Goal: Find specific page/section: Find specific page/section

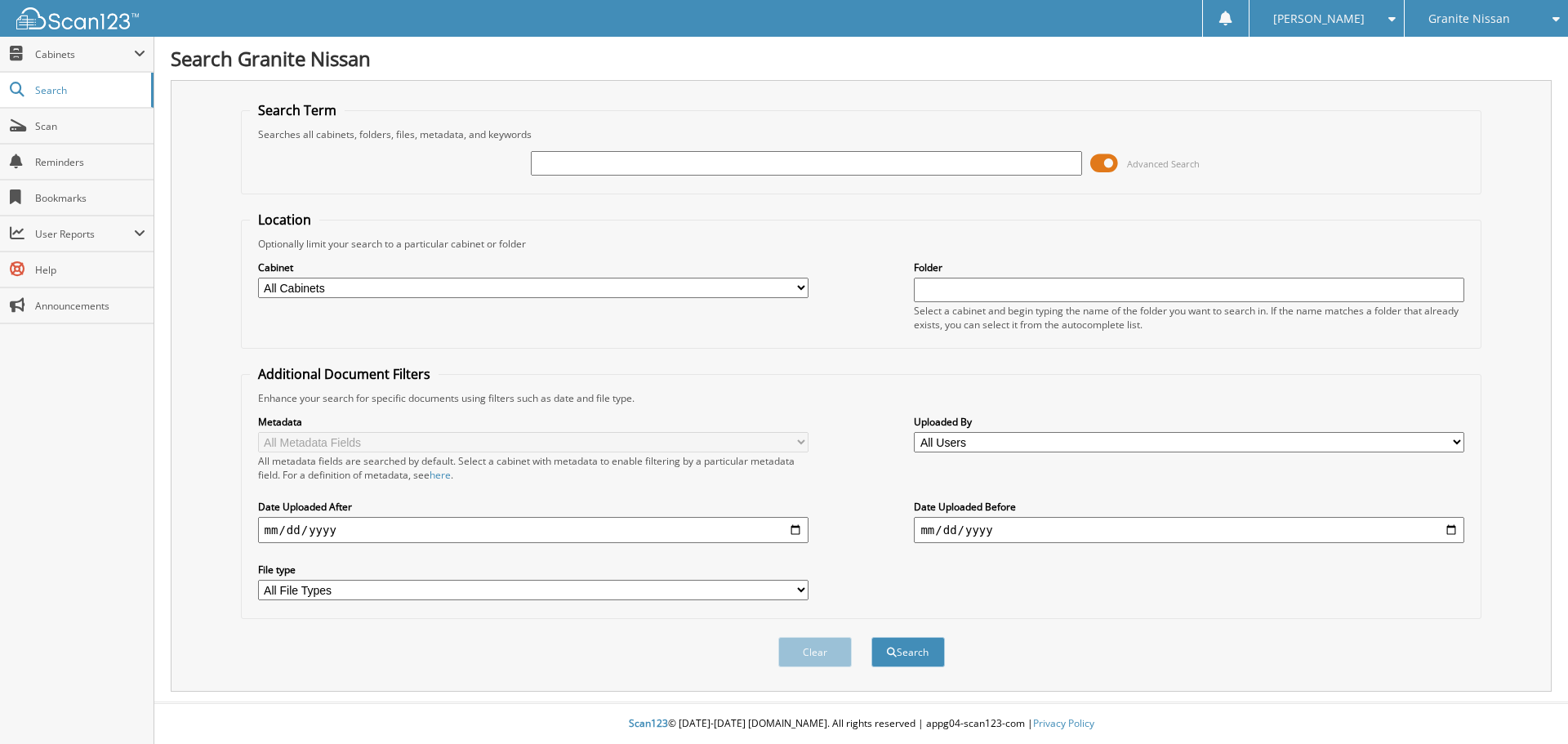
click at [606, 158] on input "text" at bounding box center [806, 163] width 551 height 24
drag, startPoint x: 606, startPoint y: 158, endPoint x: 1499, endPoint y: 19, distance: 903.8
click at [1499, 19] on span "Granite Nissan" at bounding box center [1469, 18] width 81 height 10
click at [1478, 51] on link "Granite Buick GMC" at bounding box center [1486, 51] width 163 height 29
click at [724, 164] on input "text" at bounding box center [806, 163] width 551 height 24
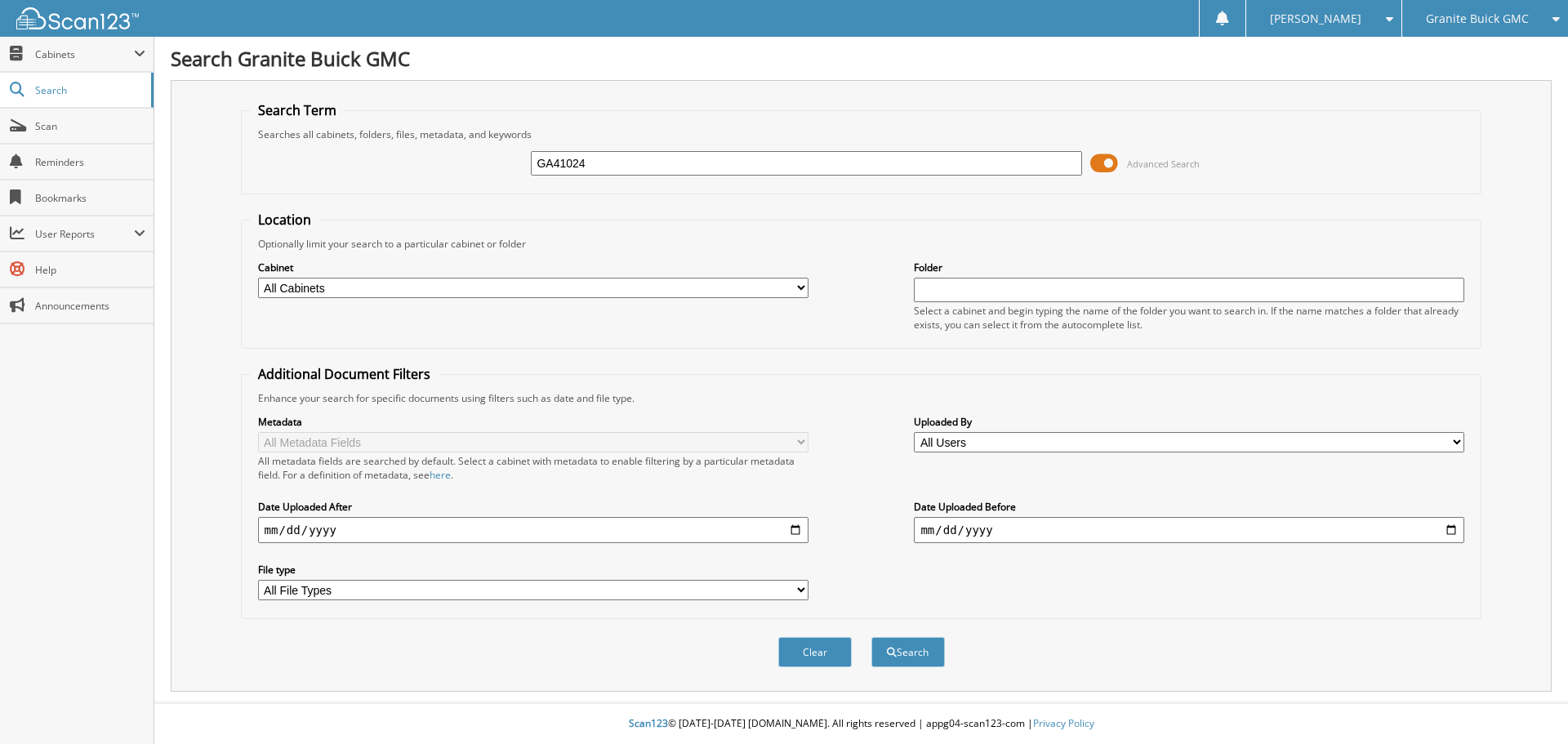
type input "GA41024"
click at [871, 637] on button "Search" at bounding box center [907, 652] width 73 height 30
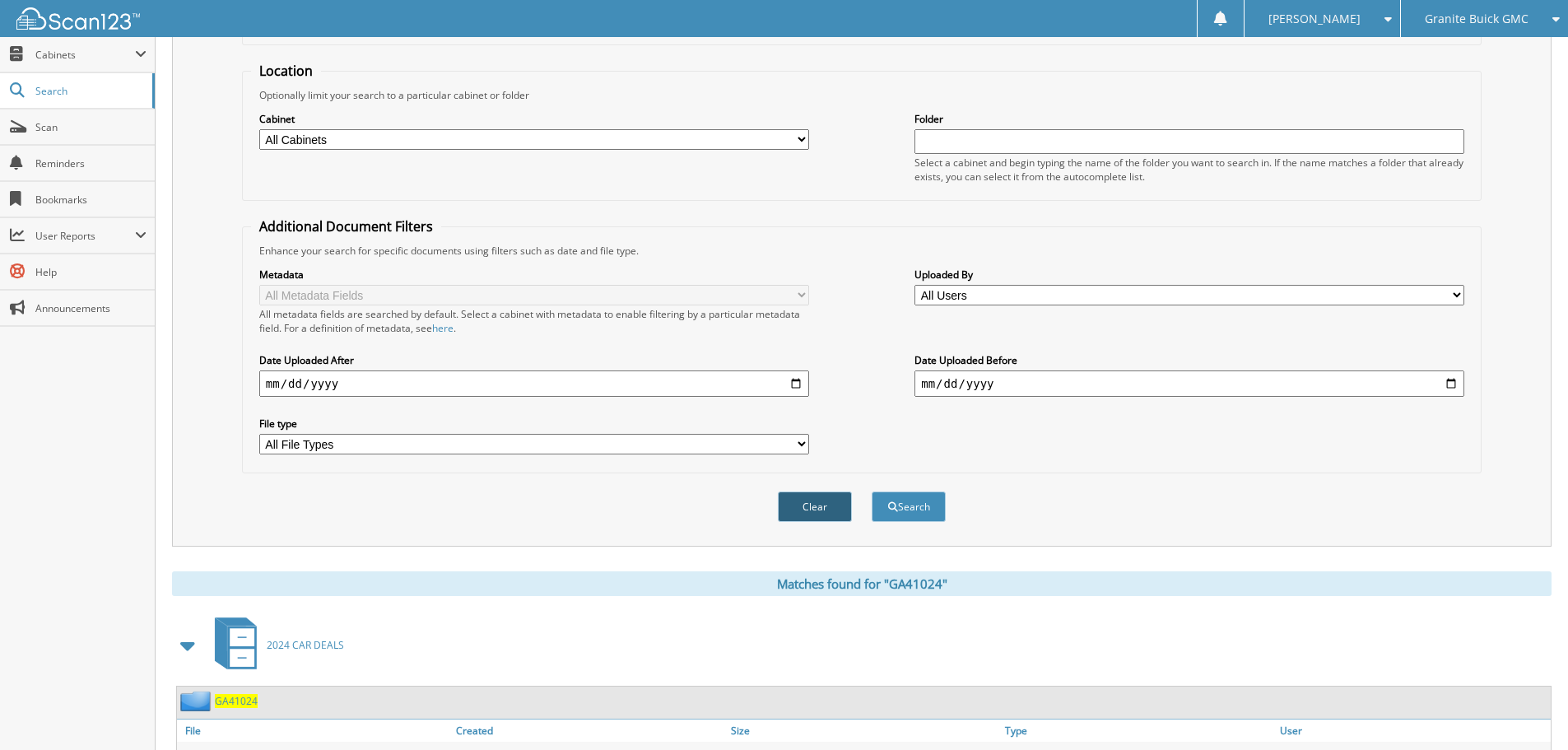
scroll to position [494, 0]
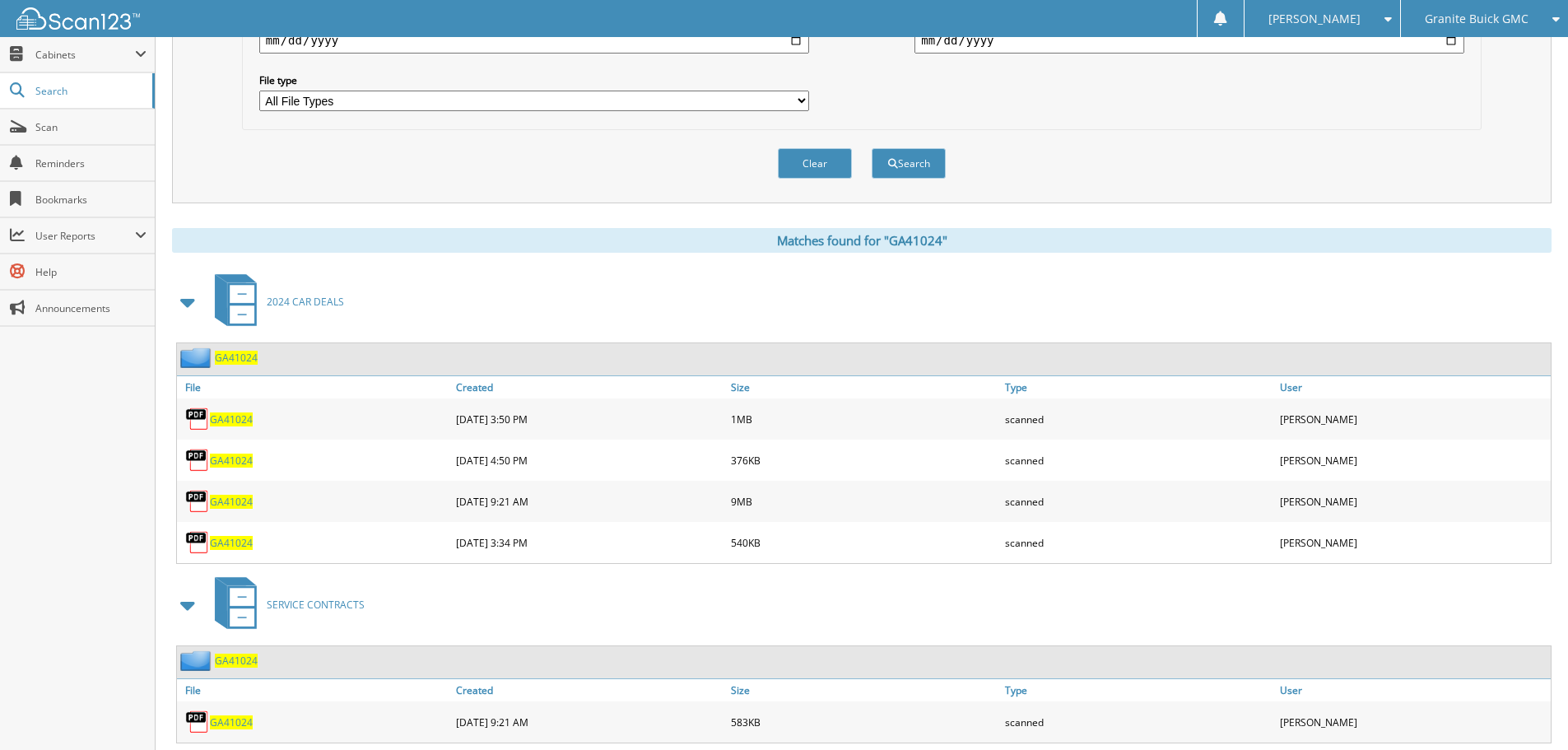
click at [231, 499] on span "GA41024" at bounding box center [231, 502] width 43 height 14
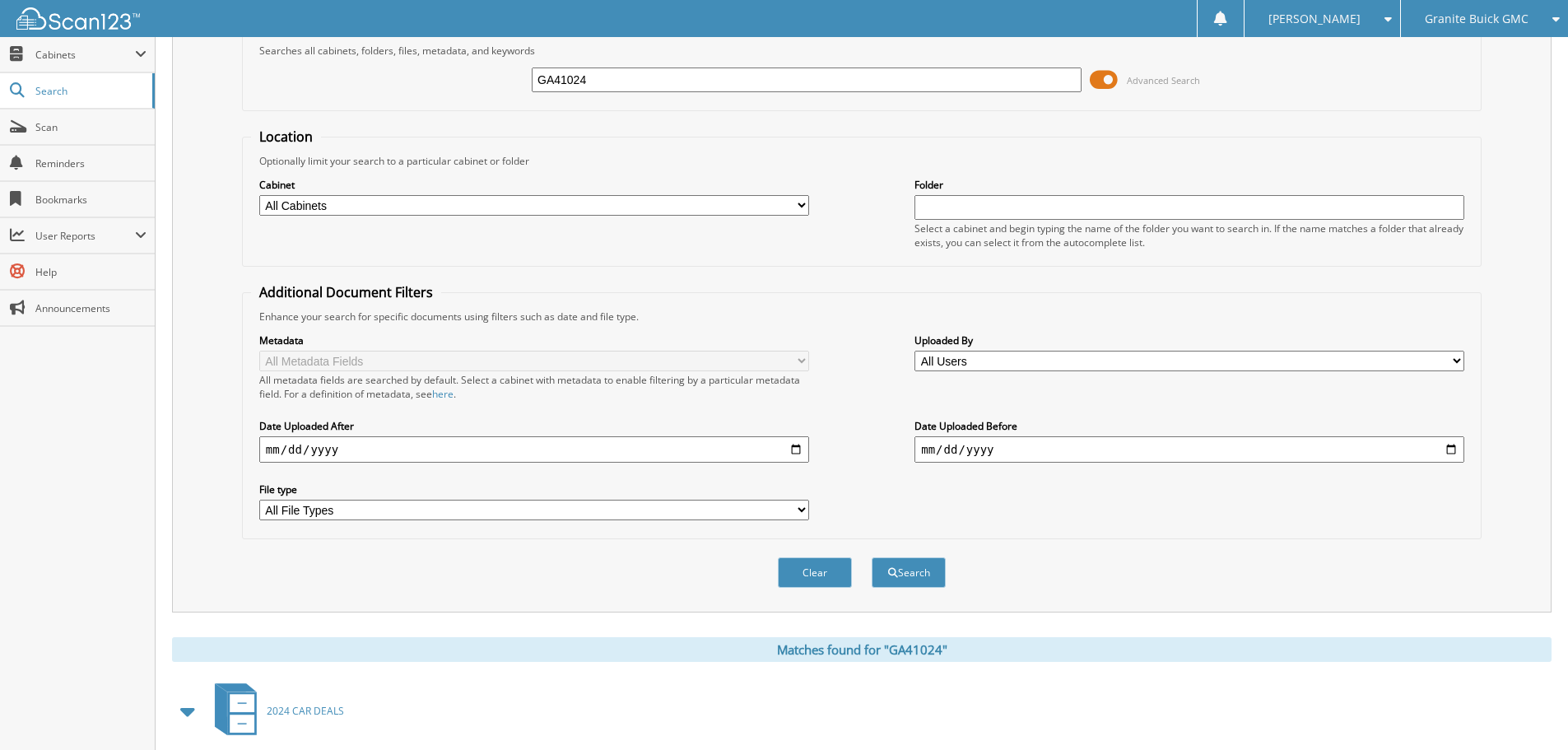
scroll to position [0, 0]
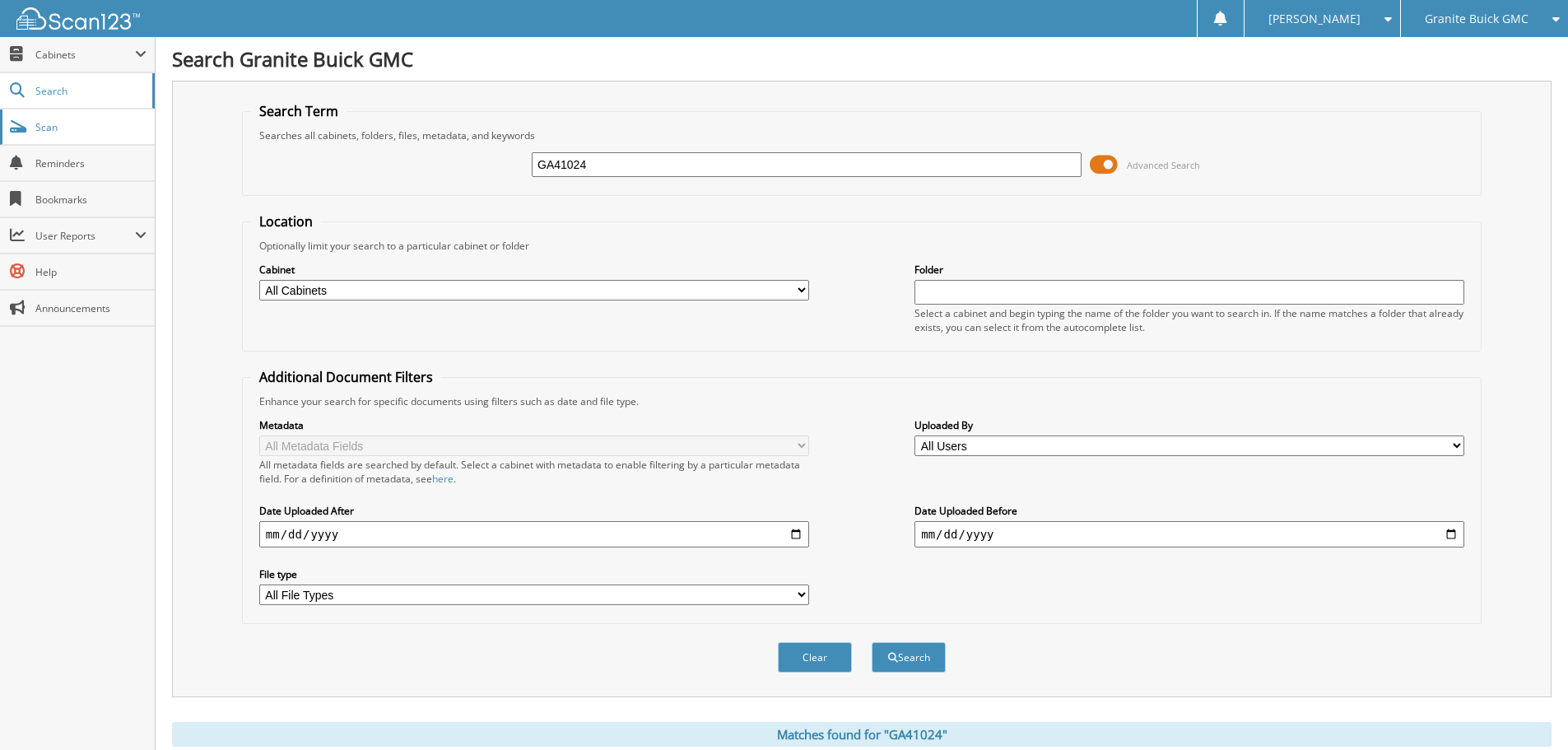
click at [45, 125] on span "Scan" at bounding box center [91, 127] width 111 height 14
